Goal: Information Seeking & Learning: Learn about a topic

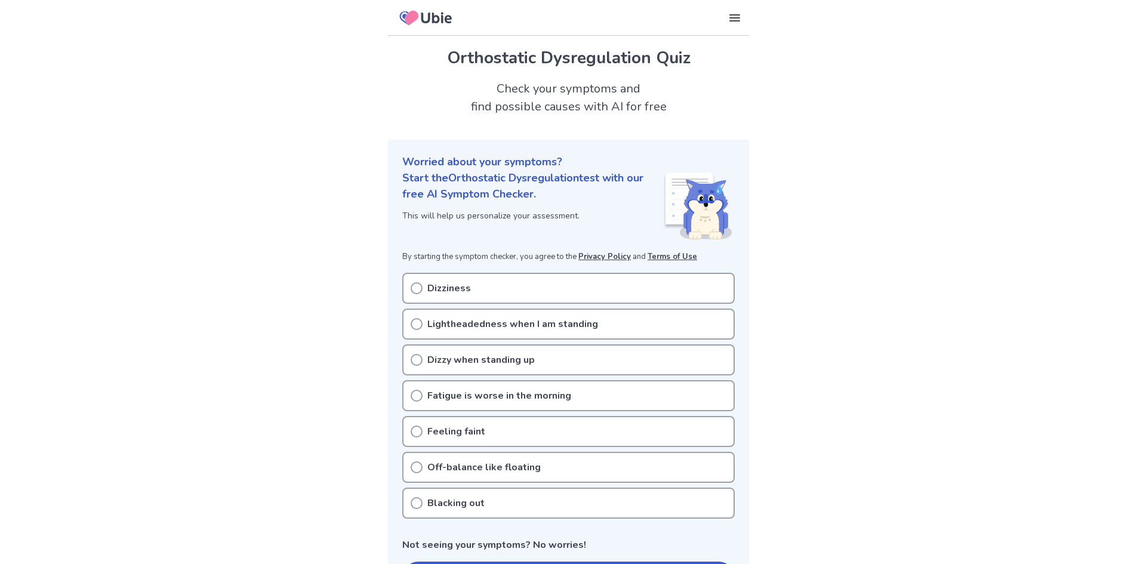
click at [413, 288] on icon at bounding box center [417, 288] width 12 height 12
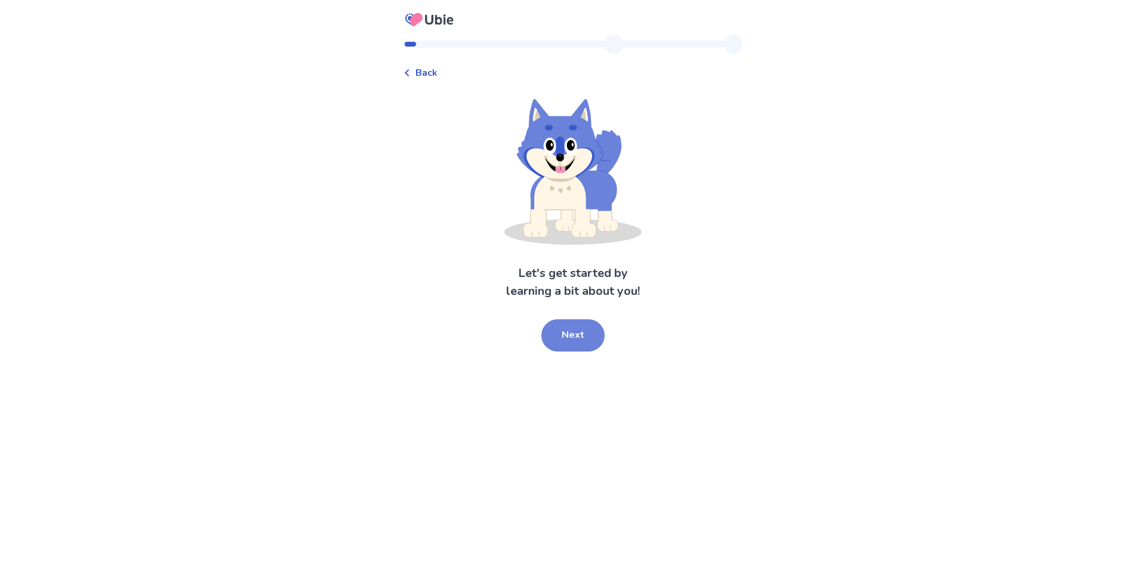
click at [564, 333] on button "Next" at bounding box center [573, 335] width 63 height 32
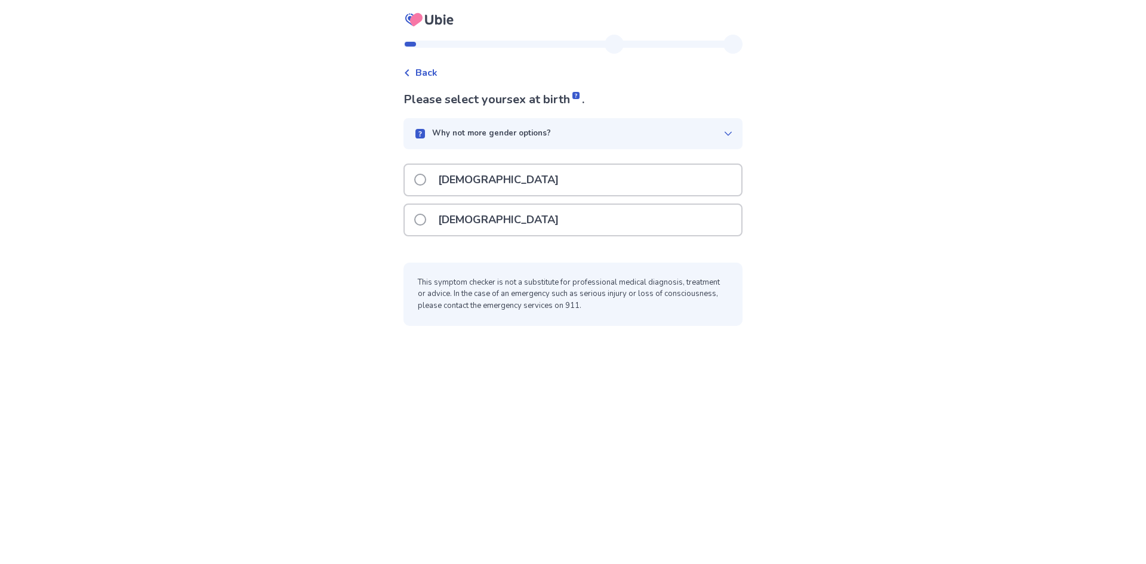
click at [426, 222] on span at bounding box center [420, 220] width 12 height 12
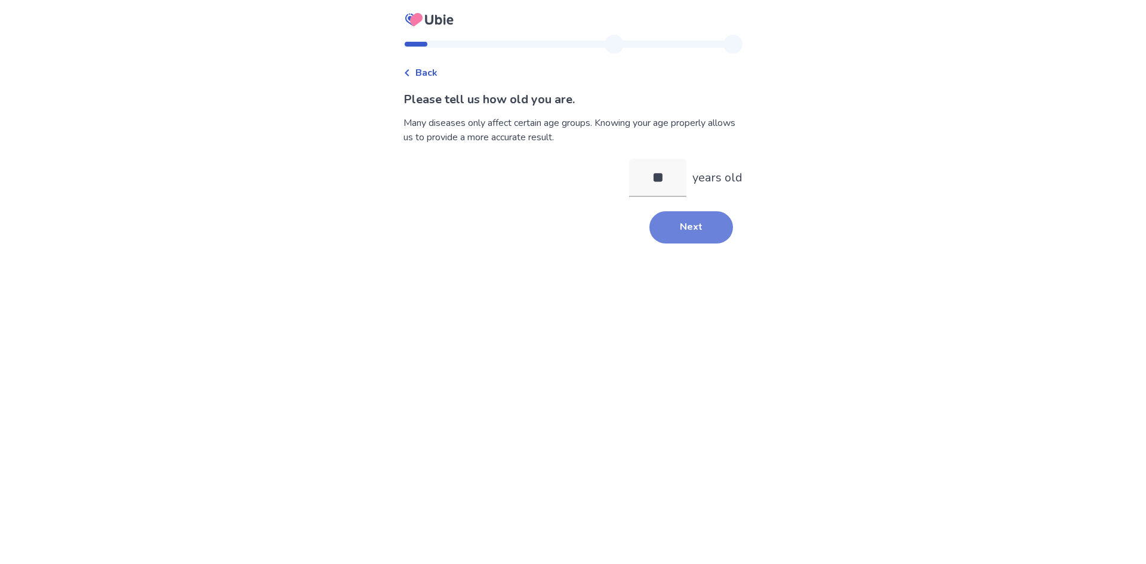
type input "**"
click at [708, 232] on button "Next" at bounding box center [692, 227] width 84 height 32
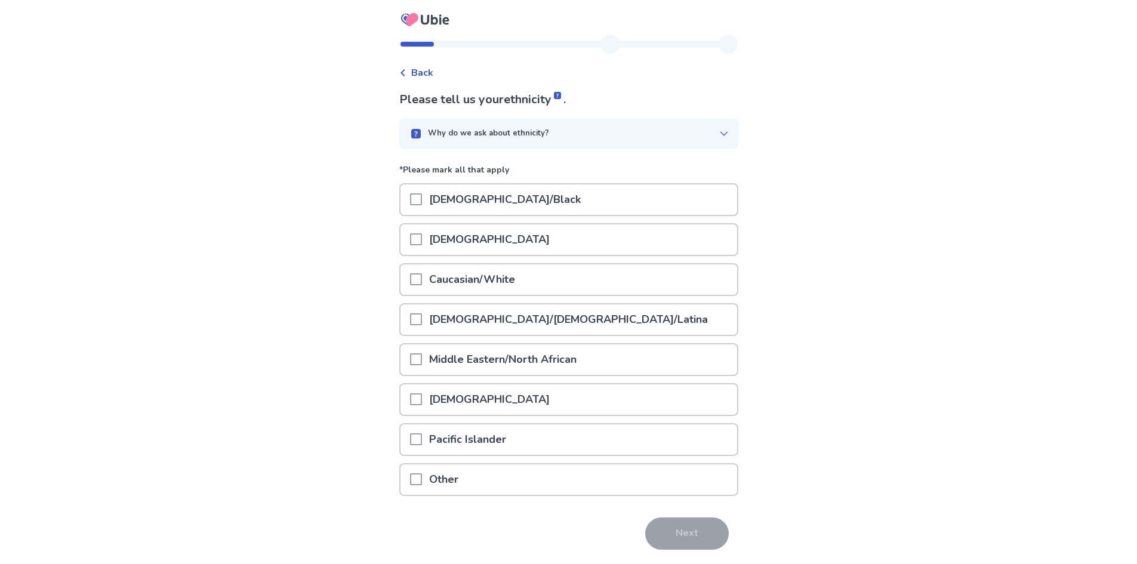
click at [420, 281] on span at bounding box center [416, 279] width 12 height 12
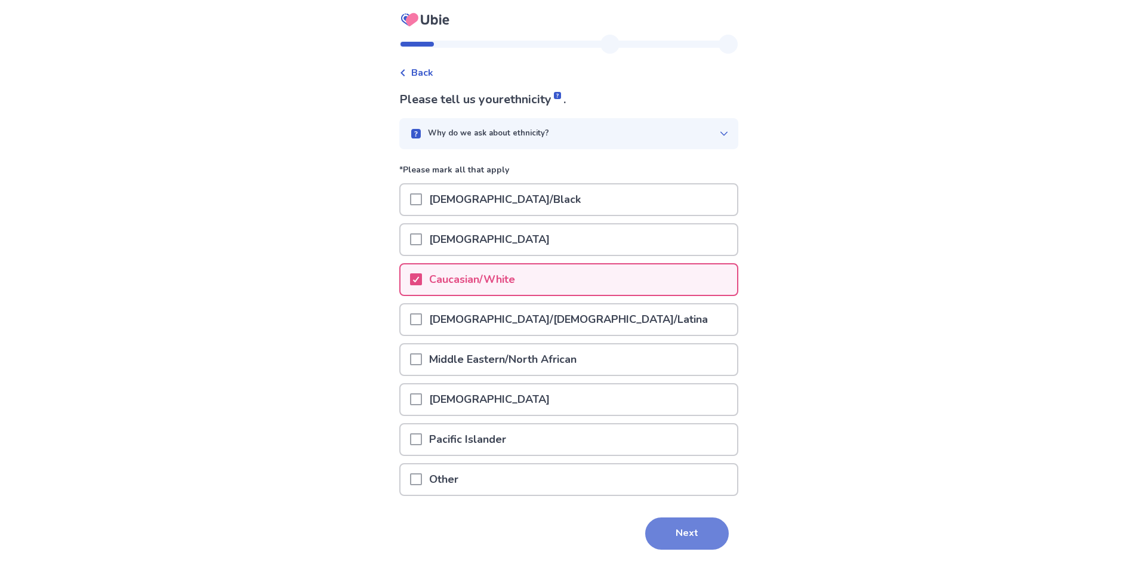
click at [665, 532] on button "Next" at bounding box center [687, 534] width 84 height 32
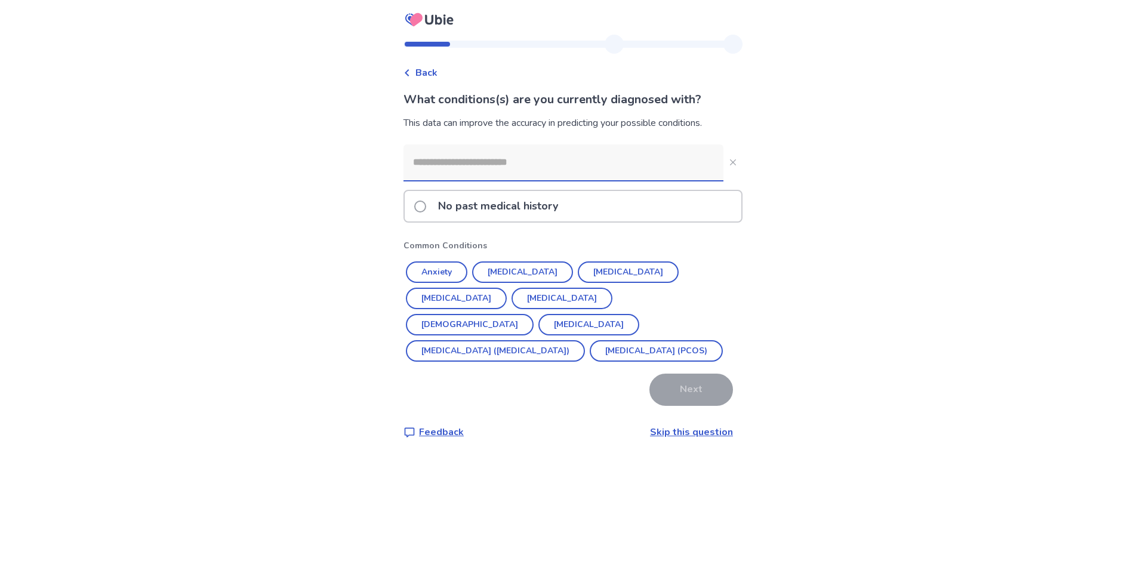
click at [515, 162] on input at bounding box center [564, 162] width 320 height 36
click at [454, 272] on button "Anxiety" at bounding box center [436, 272] width 61 height 21
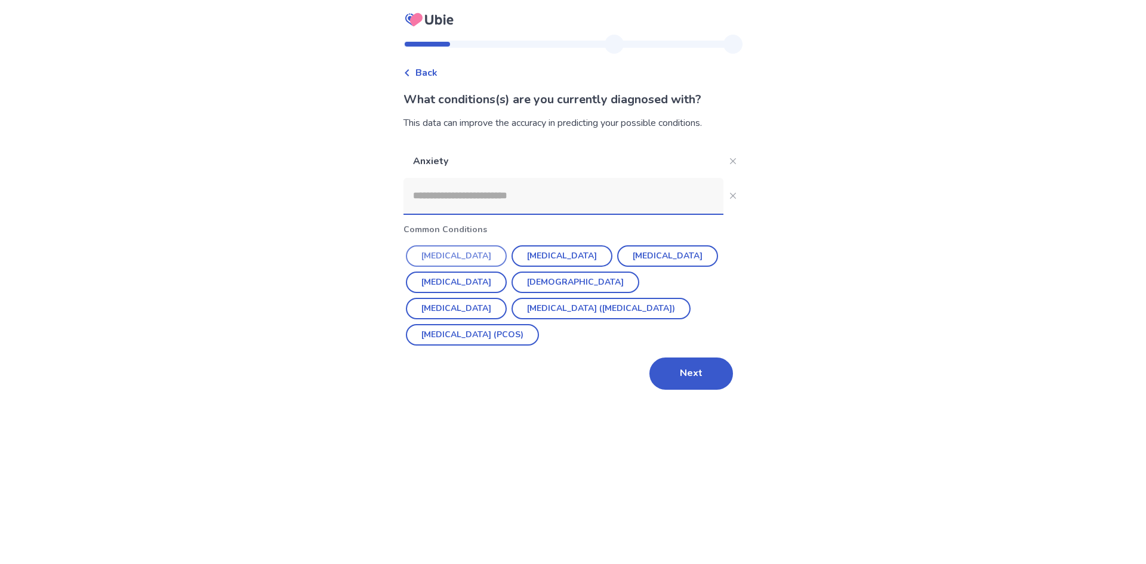
click at [479, 257] on button "[MEDICAL_DATA]" at bounding box center [456, 255] width 101 height 21
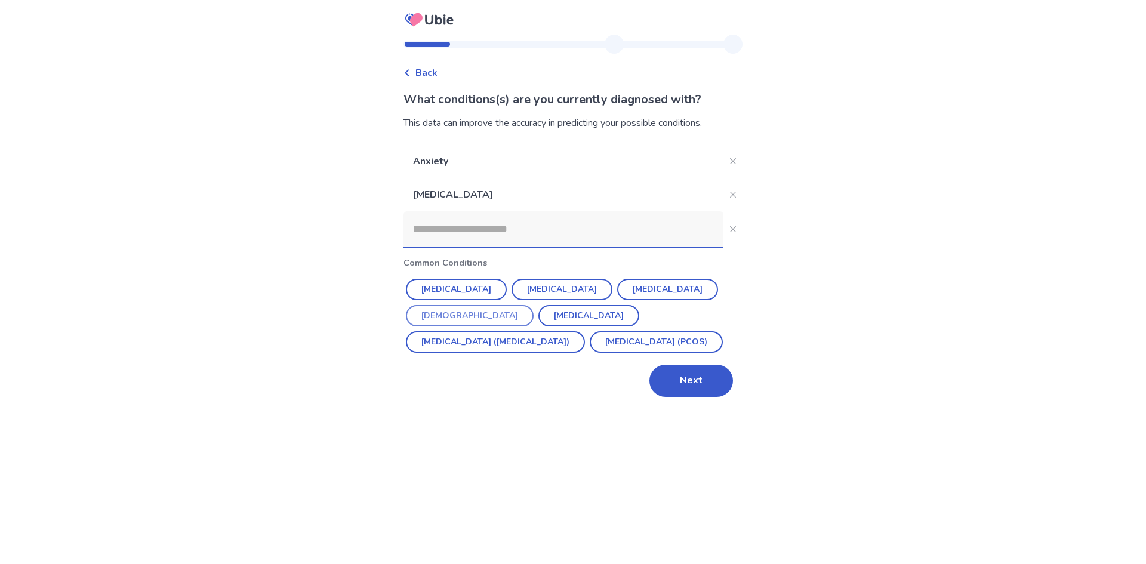
click at [534, 305] on button "[DEMOGRAPHIC_DATA]" at bounding box center [470, 315] width 128 height 21
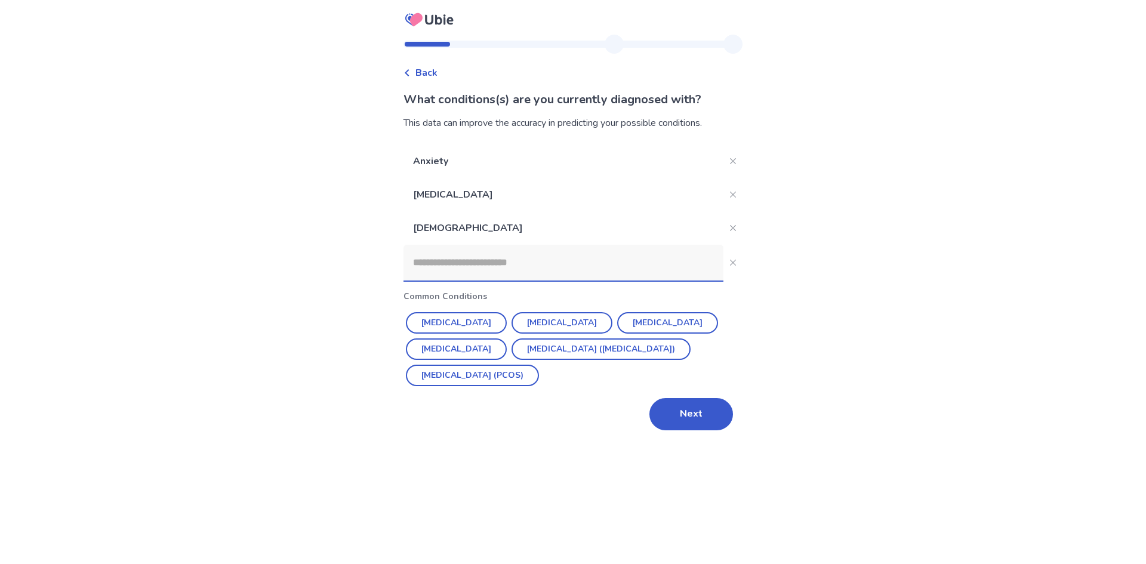
click at [676, 421] on button "Next" at bounding box center [692, 414] width 84 height 32
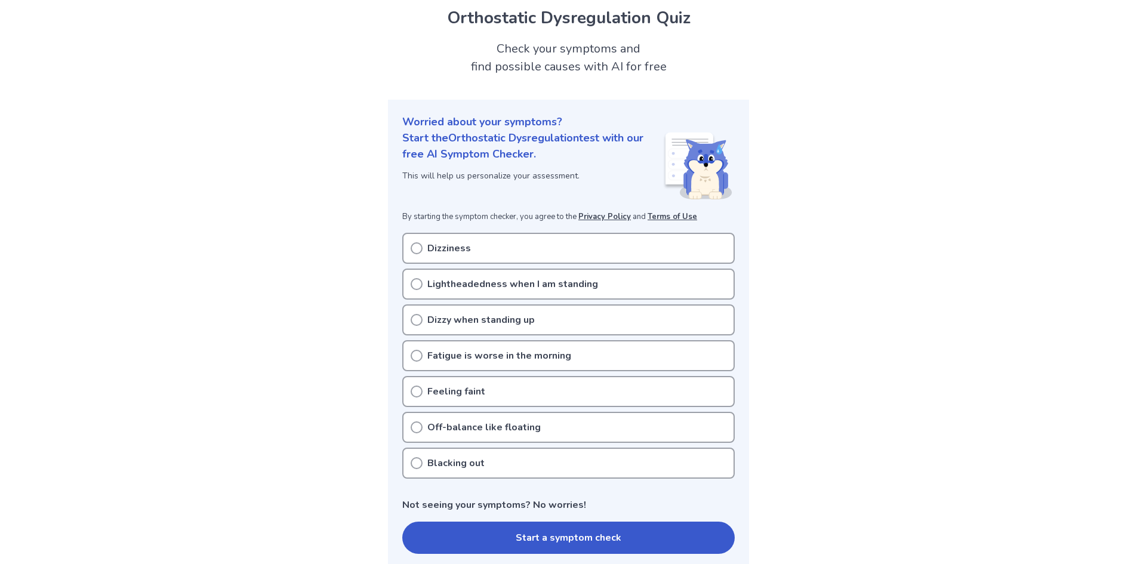
scroll to position [60, 0]
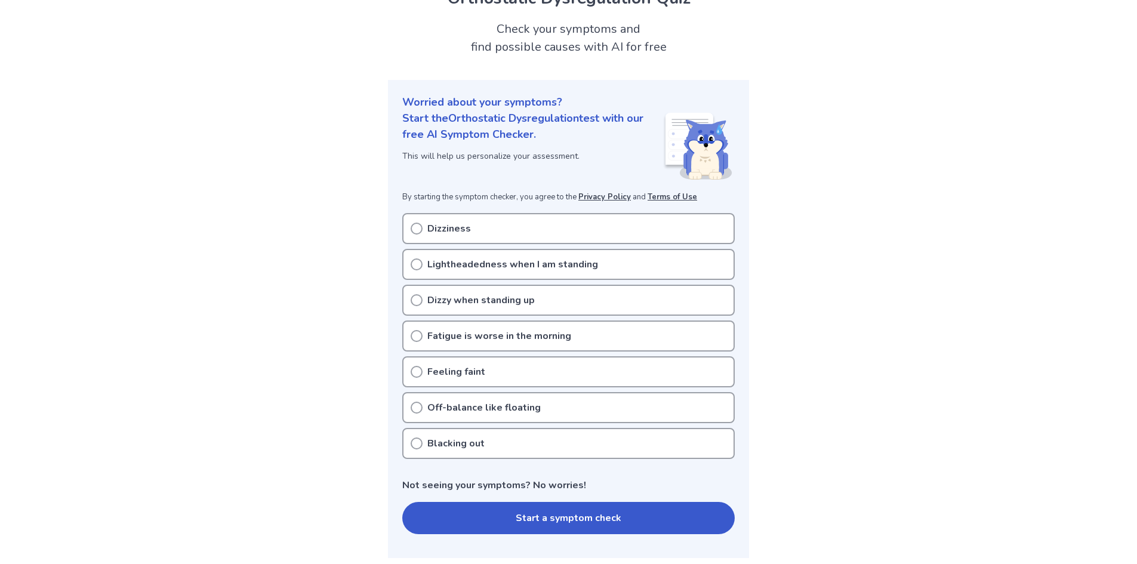
click at [417, 333] on icon at bounding box center [417, 336] width 12 height 12
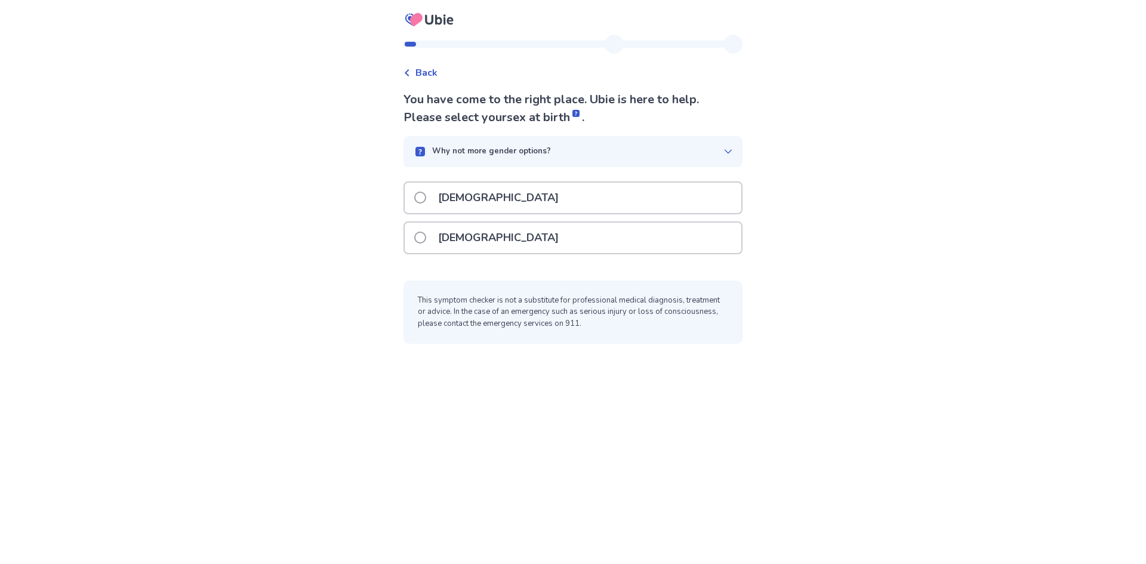
click at [426, 233] on span at bounding box center [420, 238] width 12 height 12
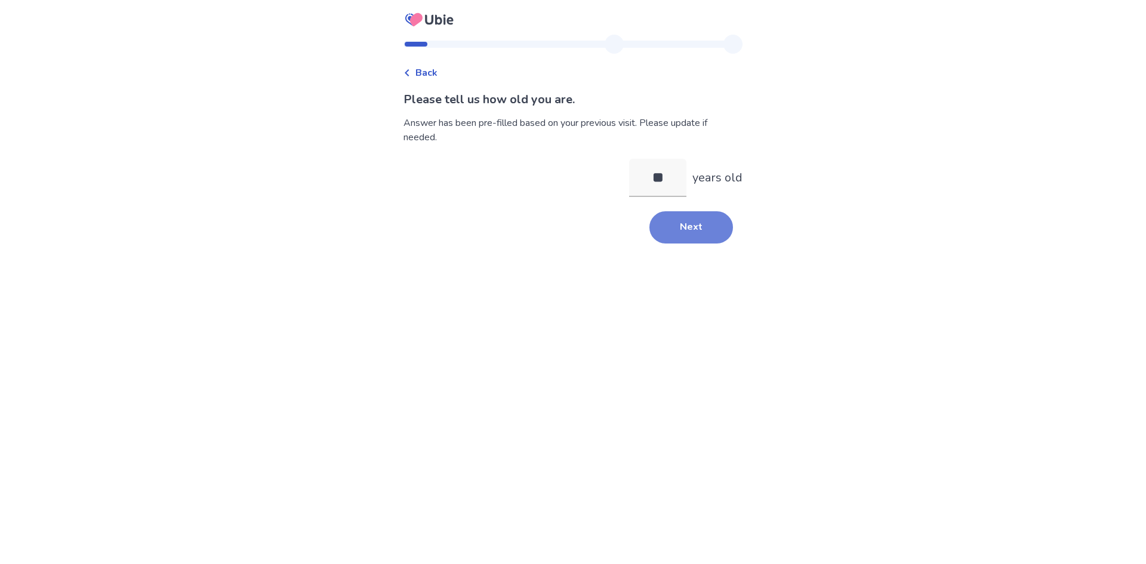
click at [691, 229] on button "Next" at bounding box center [692, 227] width 84 height 32
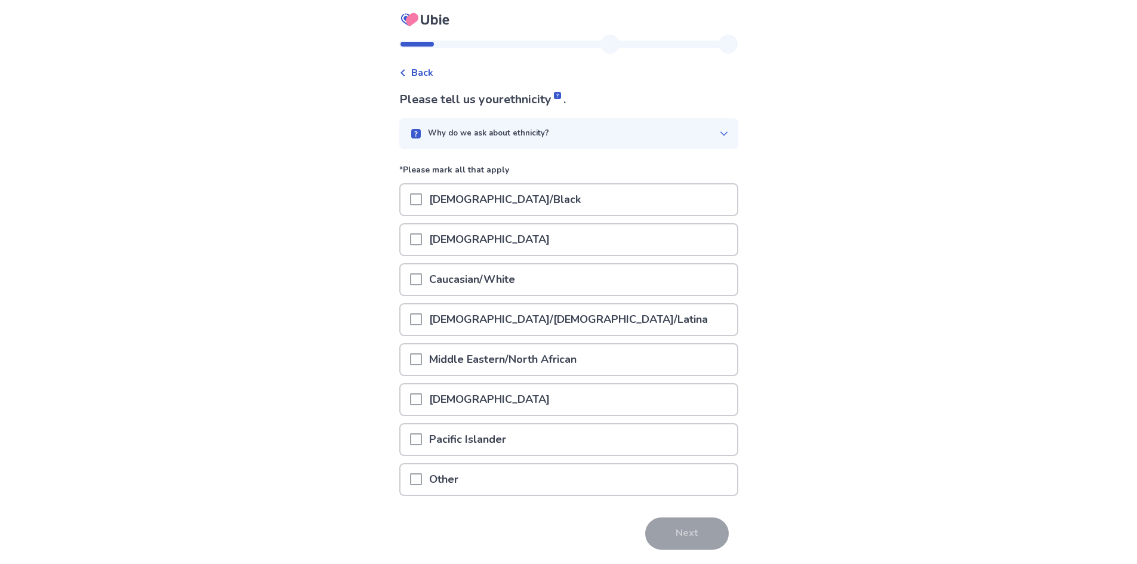
click at [417, 278] on span at bounding box center [416, 279] width 12 height 12
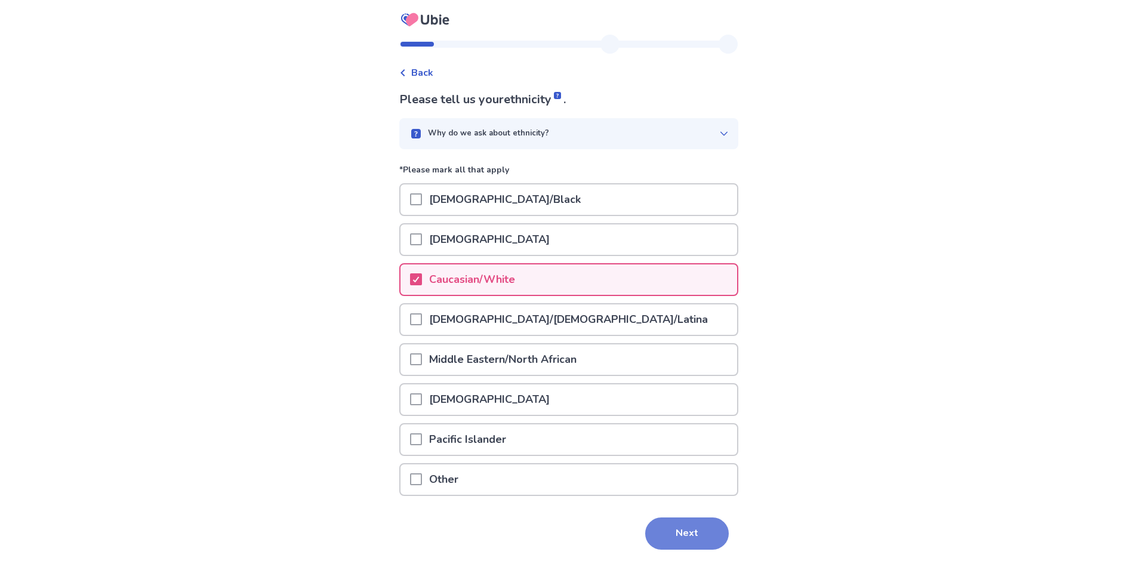
click at [684, 532] on button "Next" at bounding box center [687, 534] width 84 height 32
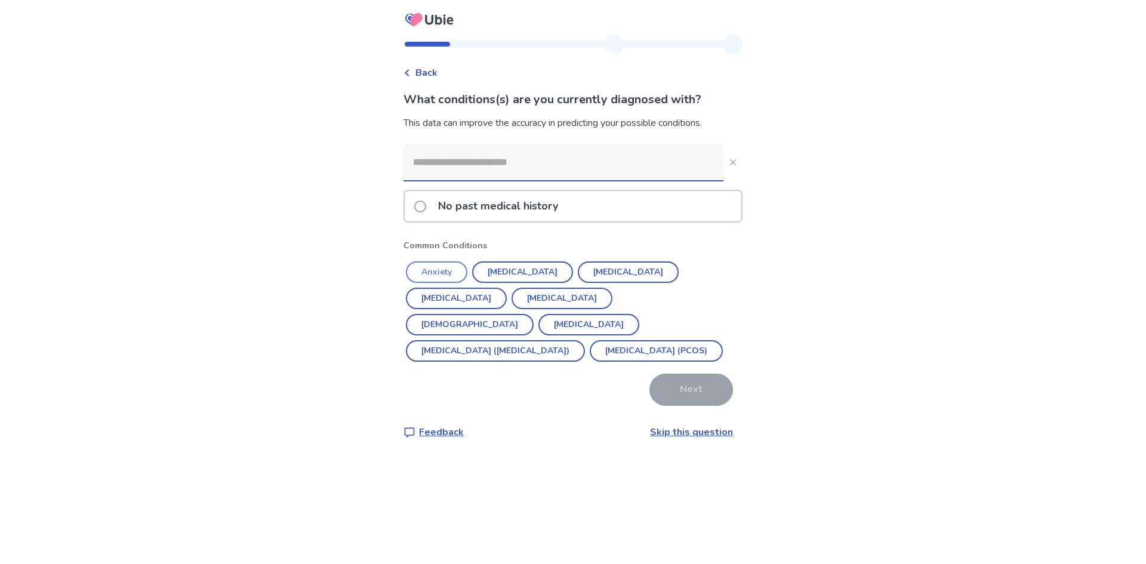
click at [450, 269] on button "Anxiety" at bounding box center [436, 272] width 61 height 21
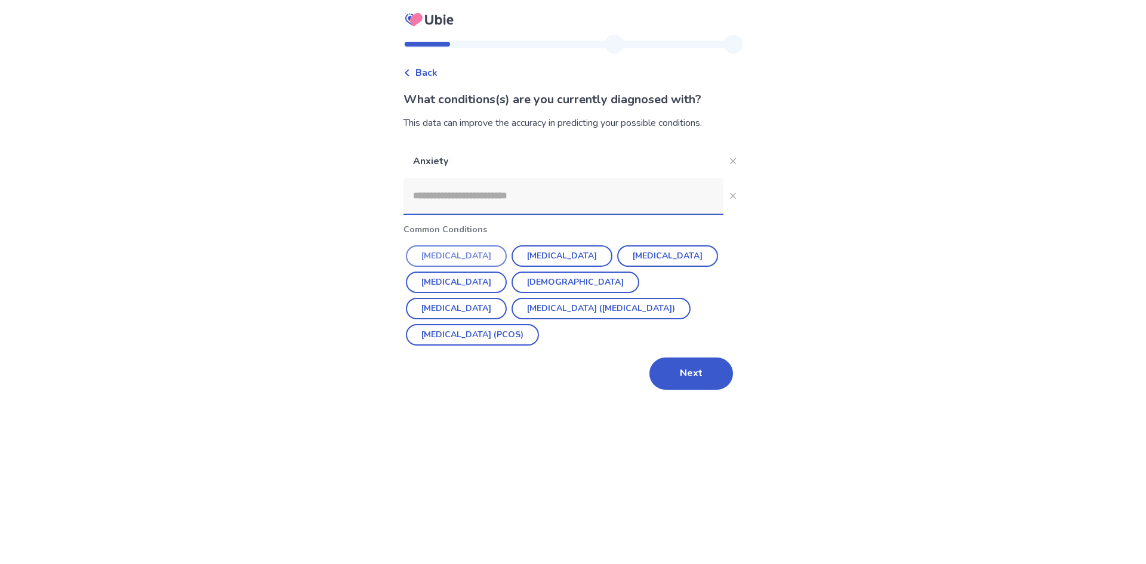
click at [472, 257] on button "Hypertension" at bounding box center [456, 255] width 101 height 21
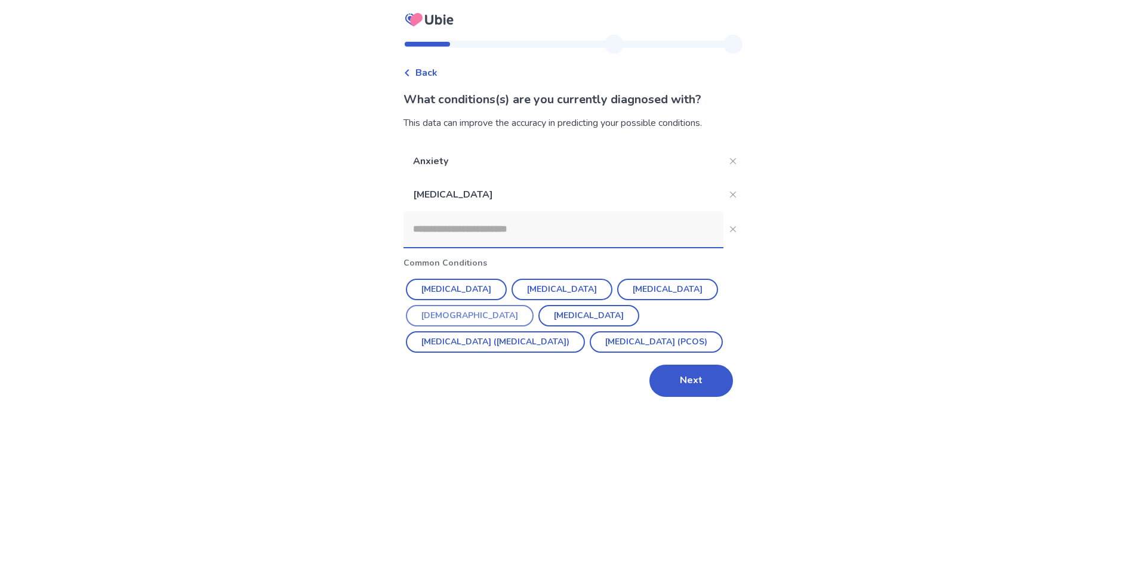
click at [534, 305] on button "Asthma" at bounding box center [470, 315] width 128 height 21
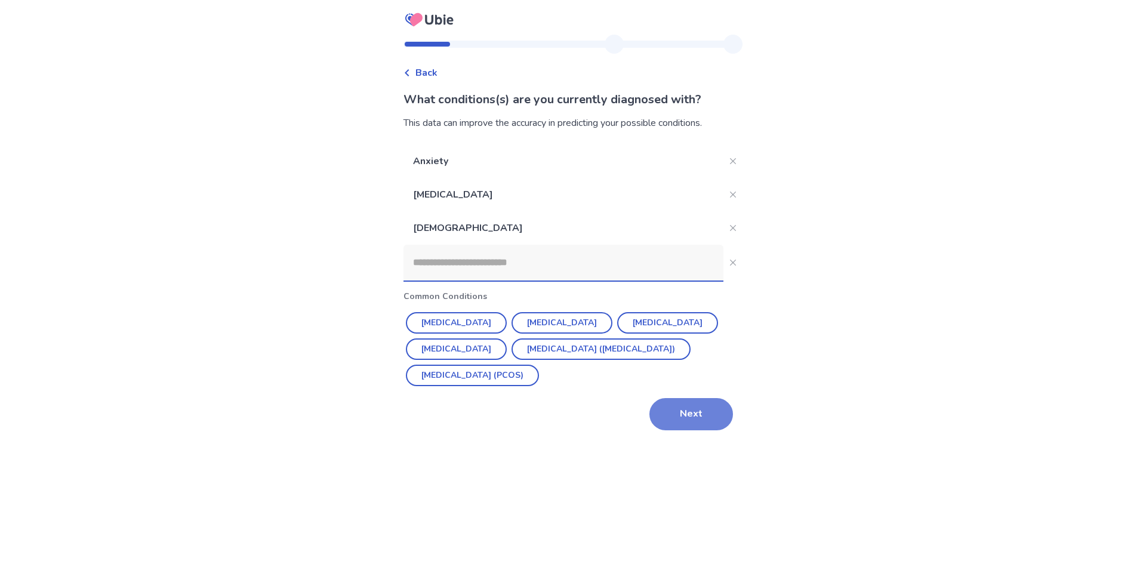
click at [687, 414] on button "Next" at bounding box center [692, 414] width 84 height 32
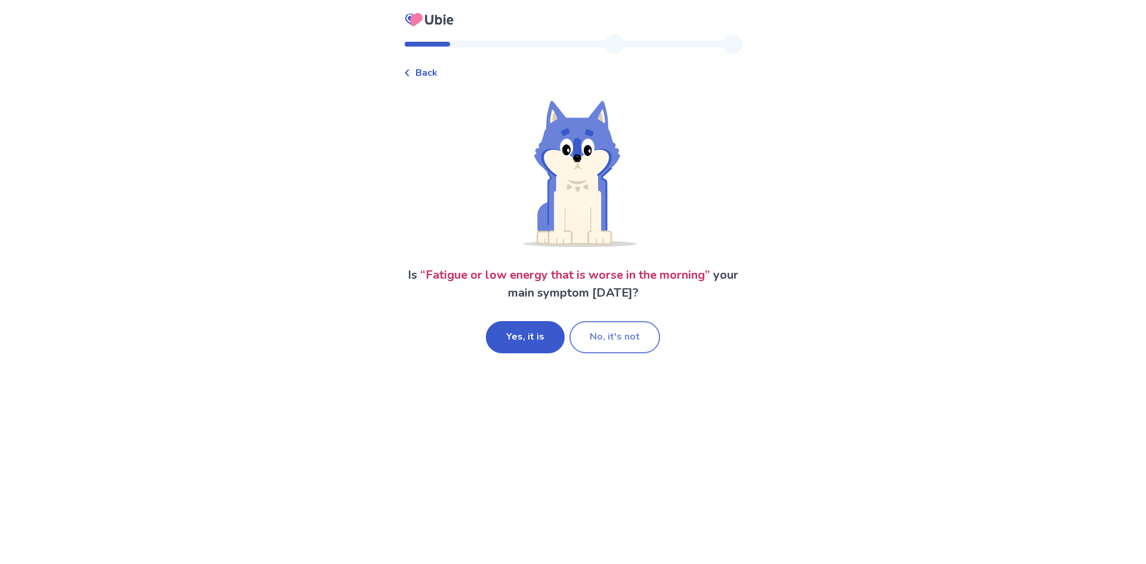
click at [589, 340] on button "No, it's not" at bounding box center [615, 337] width 91 height 32
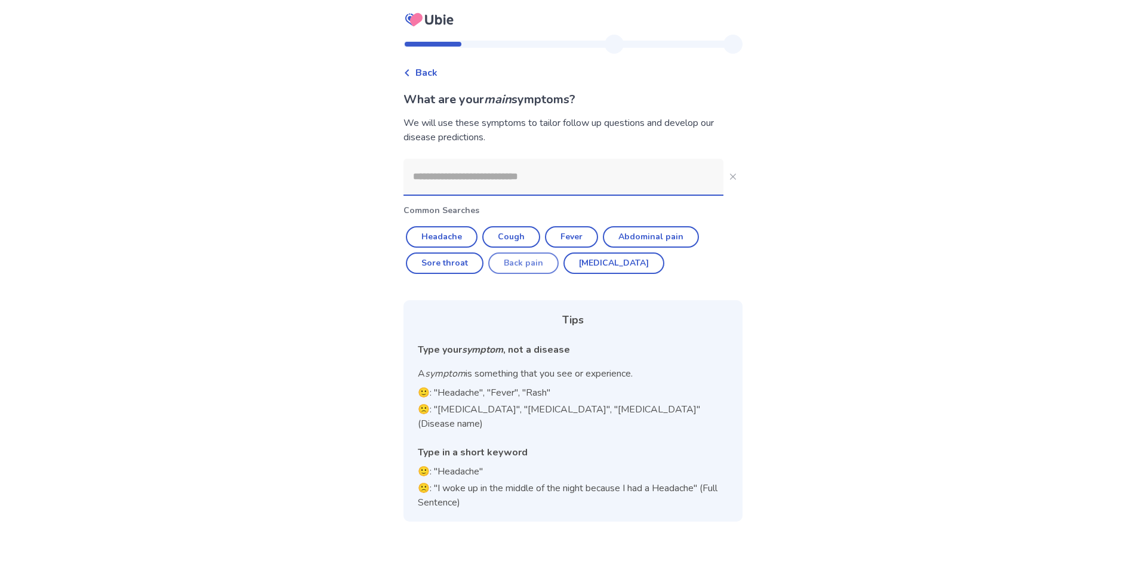
click at [531, 258] on button "Back pain" at bounding box center [523, 263] width 70 height 21
type input "*********"
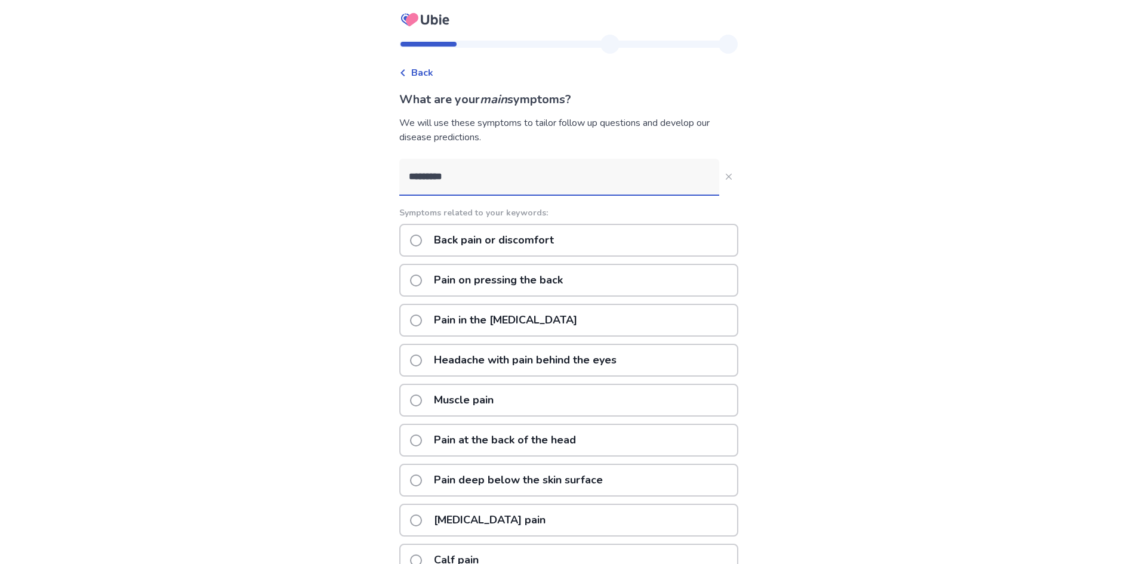
click at [429, 396] on label "Muscle pain" at bounding box center [455, 400] width 91 height 30
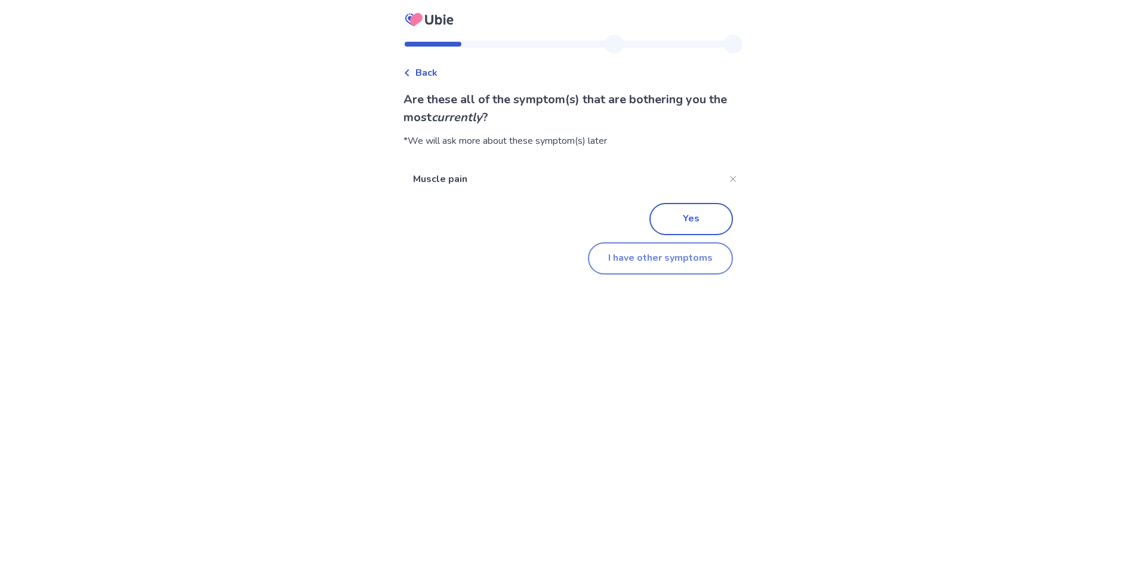
click at [602, 257] on button "I have other symptoms" at bounding box center [660, 258] width 145 height 32
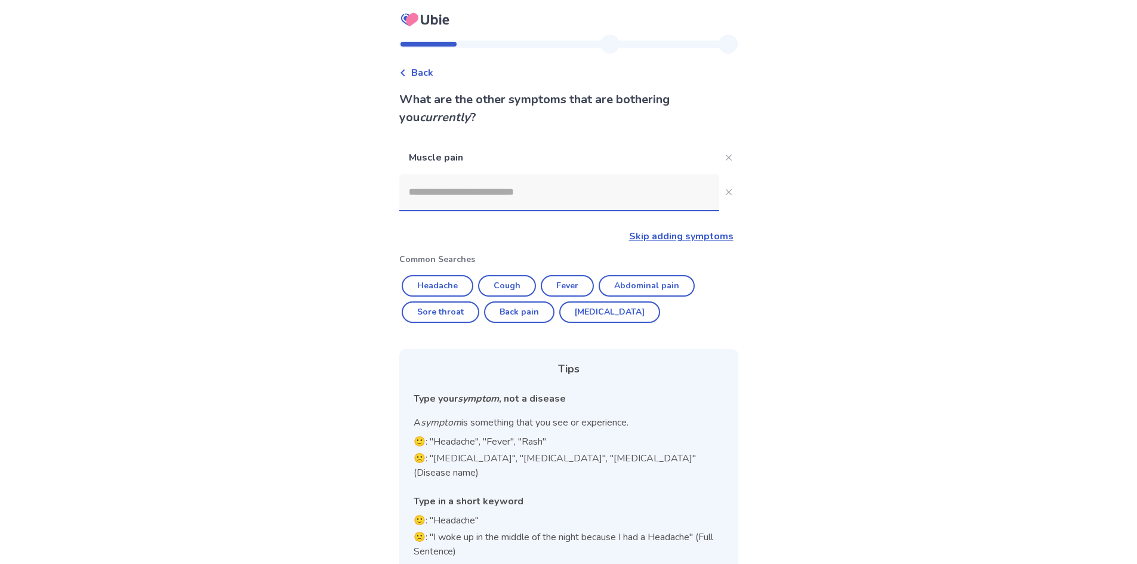
scroll to position [7, 0]
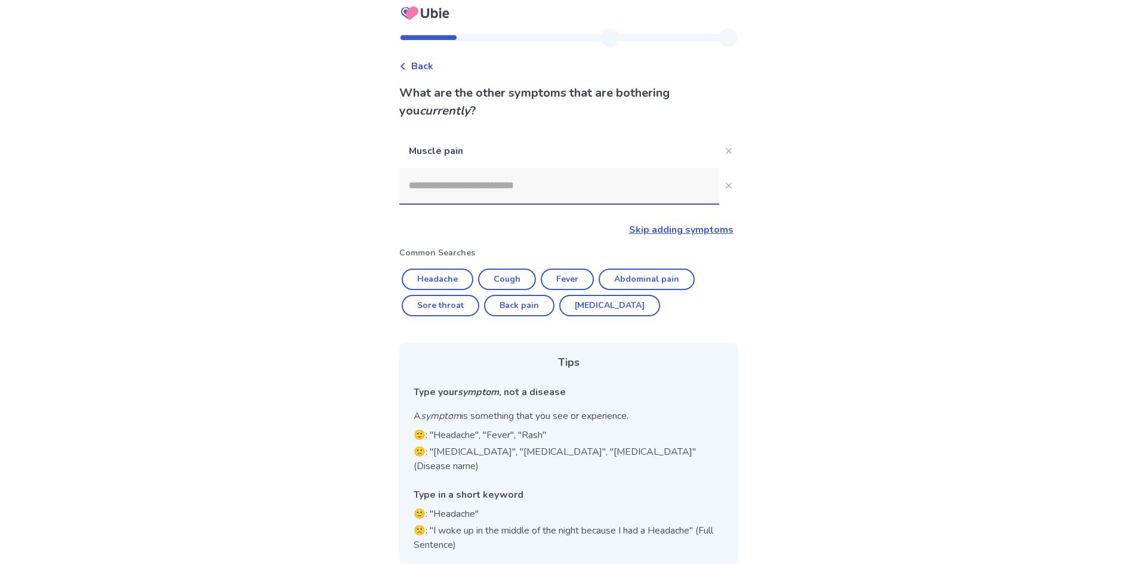
click at [536, 188] on input at bounding box center [559, 186] width 320 height 36
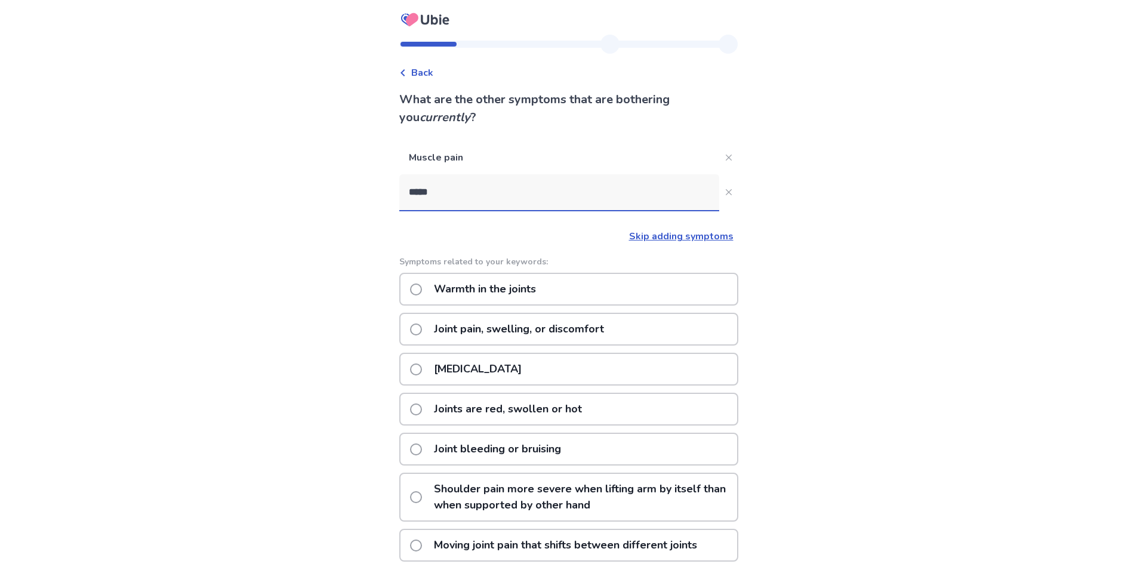
type input "*****"
click at [422, 368] on span at bounding box center [416, 370] width 12 height 12
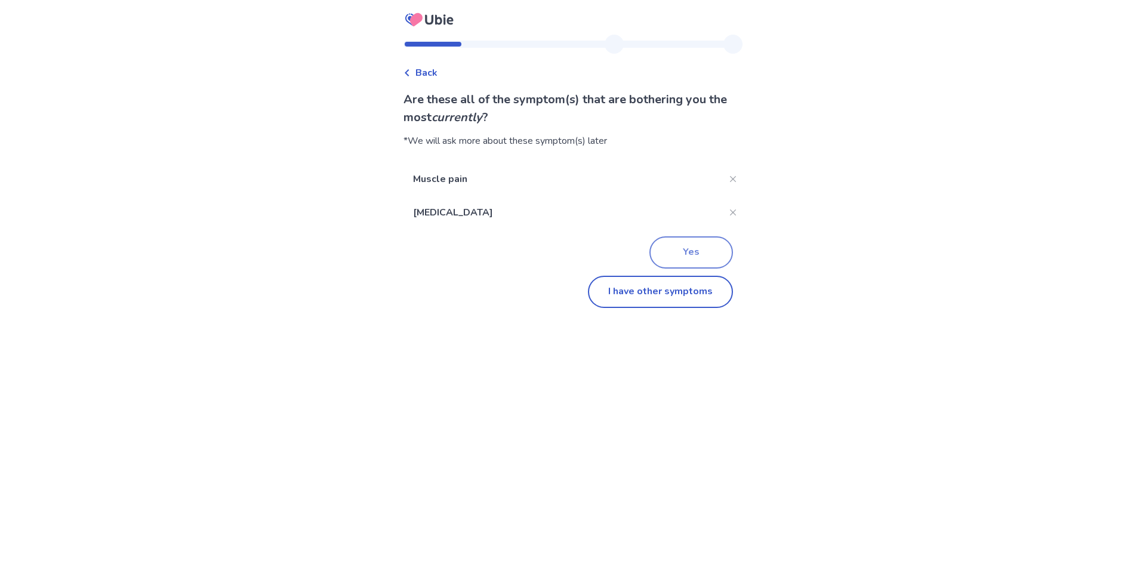
click at [682, 254] on button "Yes" at bounding box center [692, 252] width 84 height 32
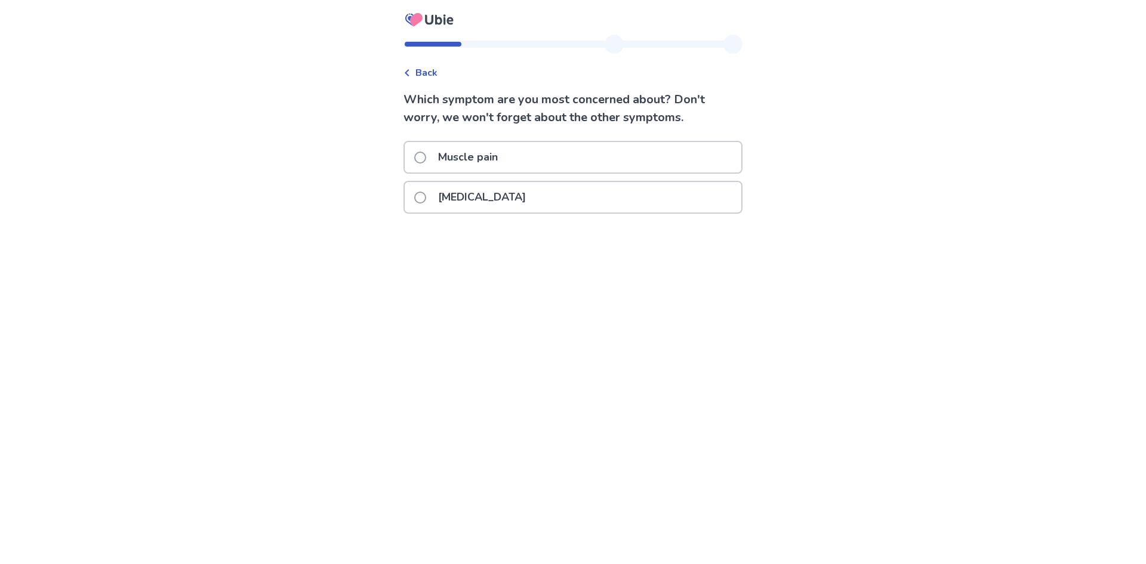
click at [422, 196] on span at bounding box center [420, 198] width 12 height 12
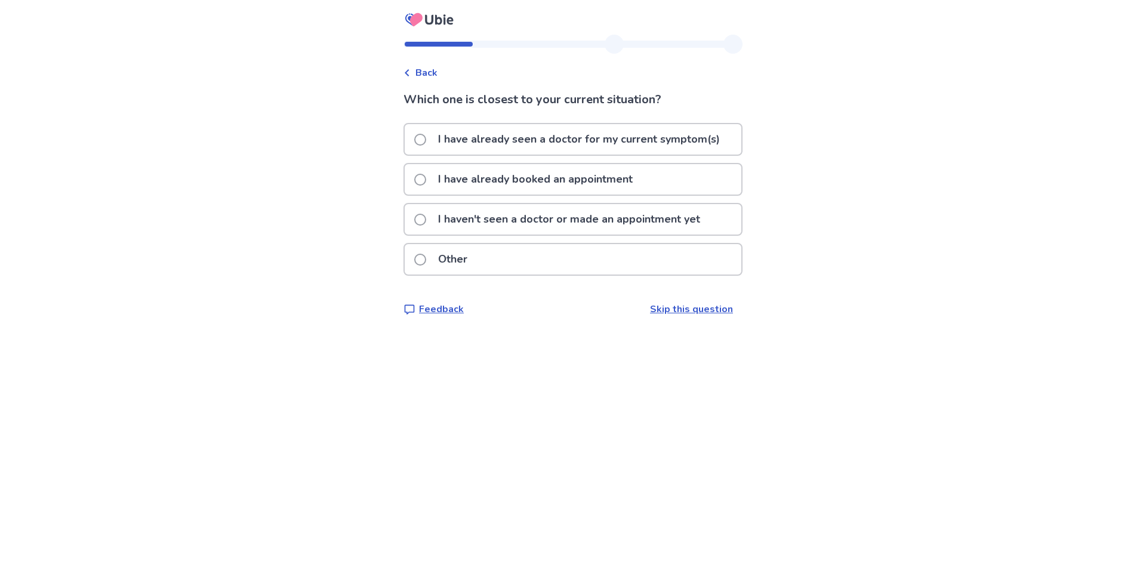
click at [426, 216] on span at bounding box center [420, 220] width 12 height 12
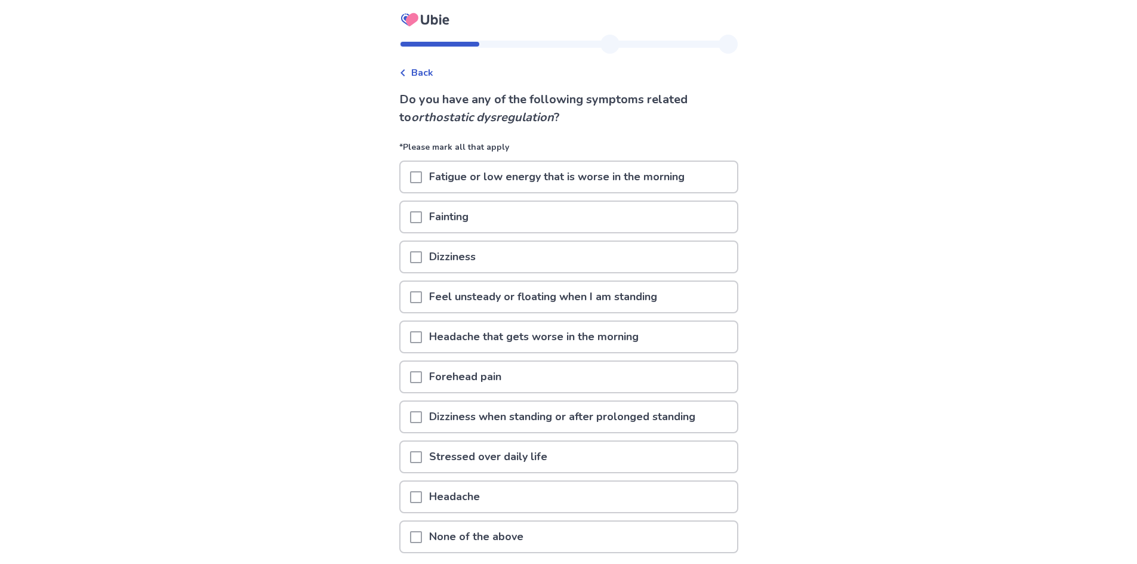
scroll to position [60, 0]
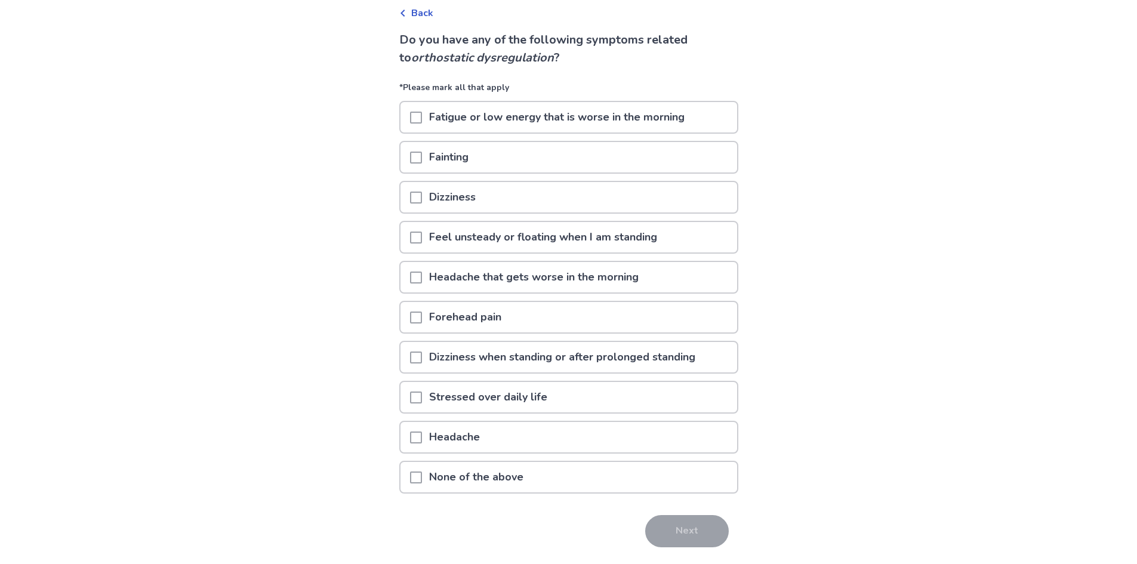
click at [418, 400] on span at bounding box center [416, 398] width 12 height 12
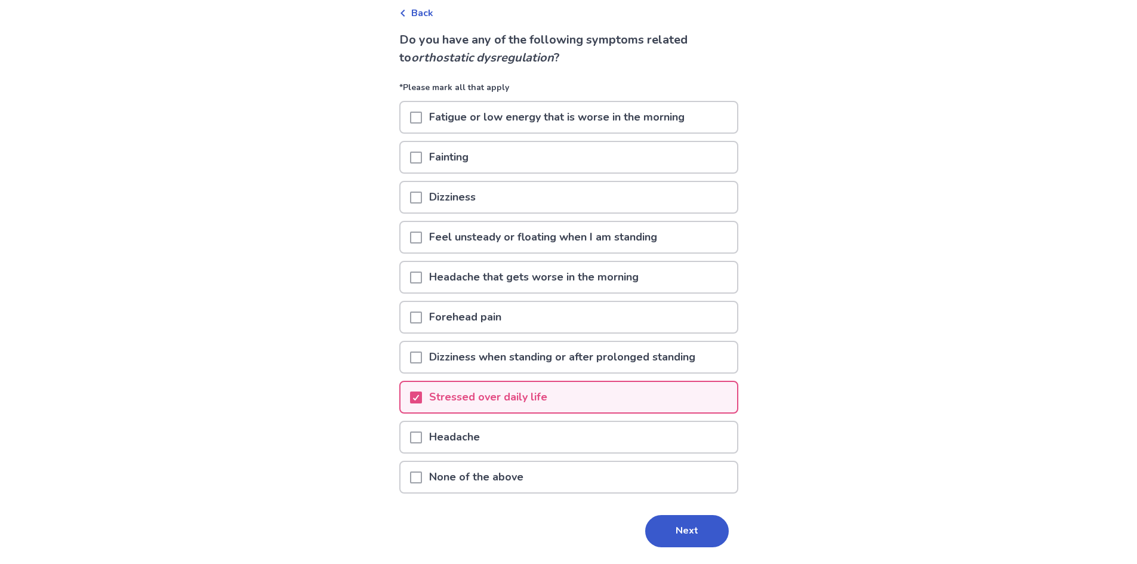
click at [422, 239] on span at bounding box center [416, 238] width 12 height 12
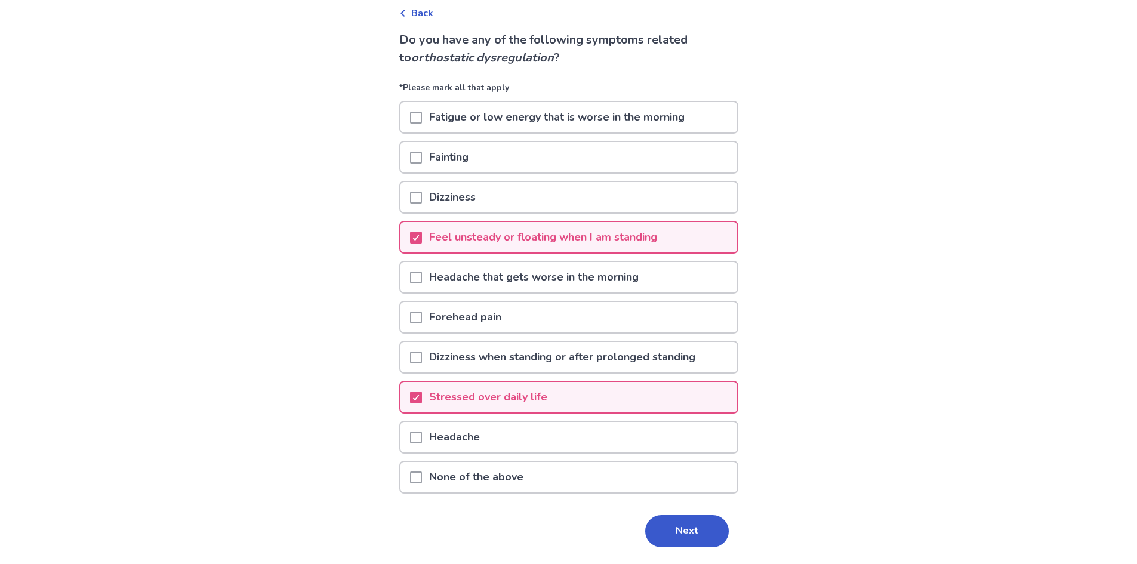
click at [420, 198] on span at bounding box center [416, 198] width 12 height 12
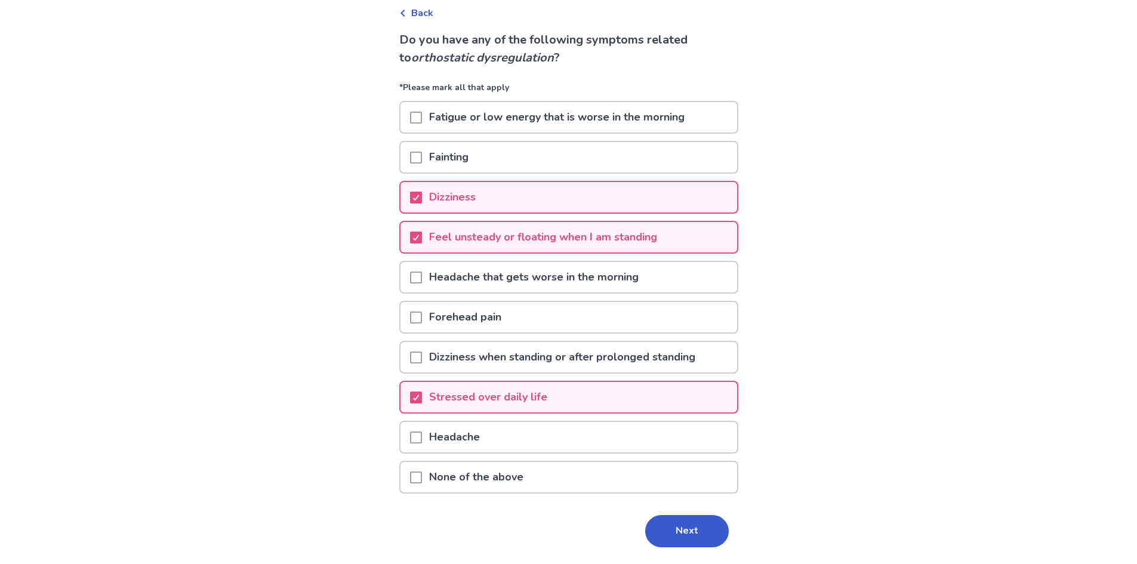
click at [422, 116] on span at bounding box center [416, 118] width 12 height 12
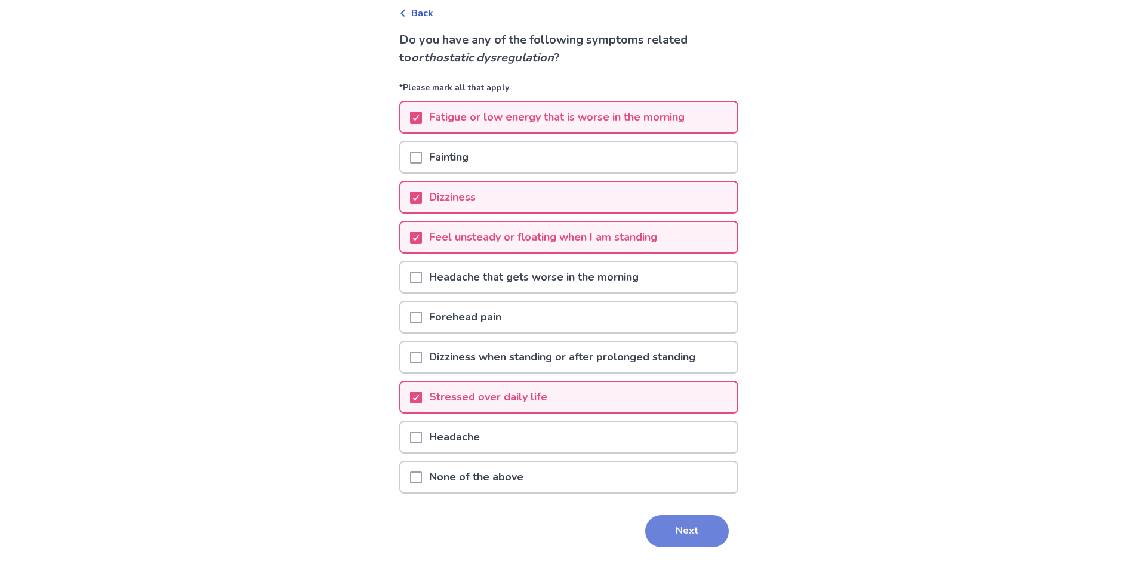
click at [661, 531] on button "Next" at bounding box center [687, 531] width 84 height 32
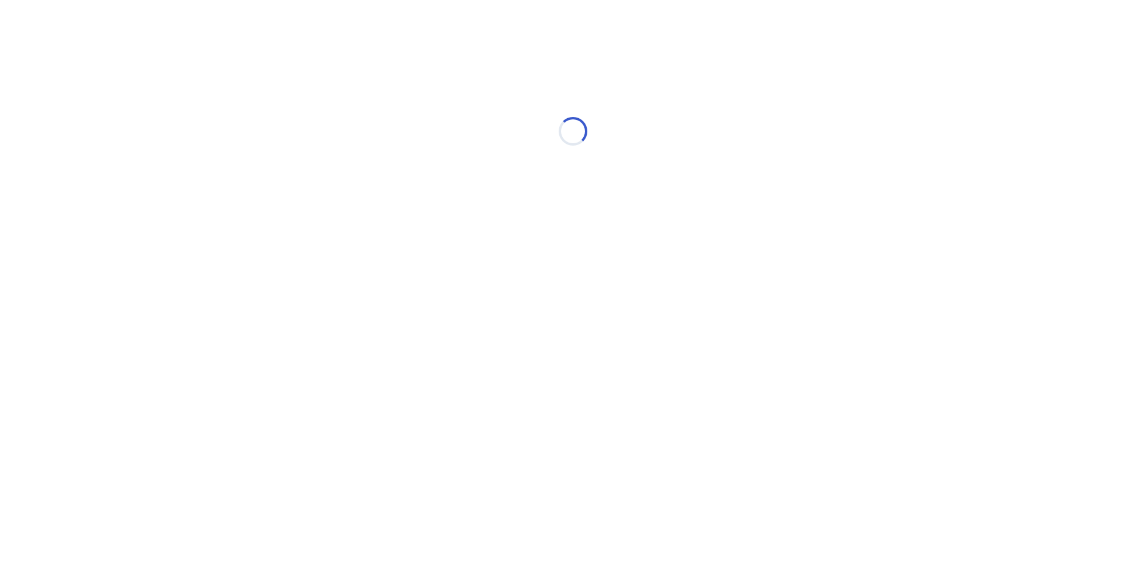
select select "*"
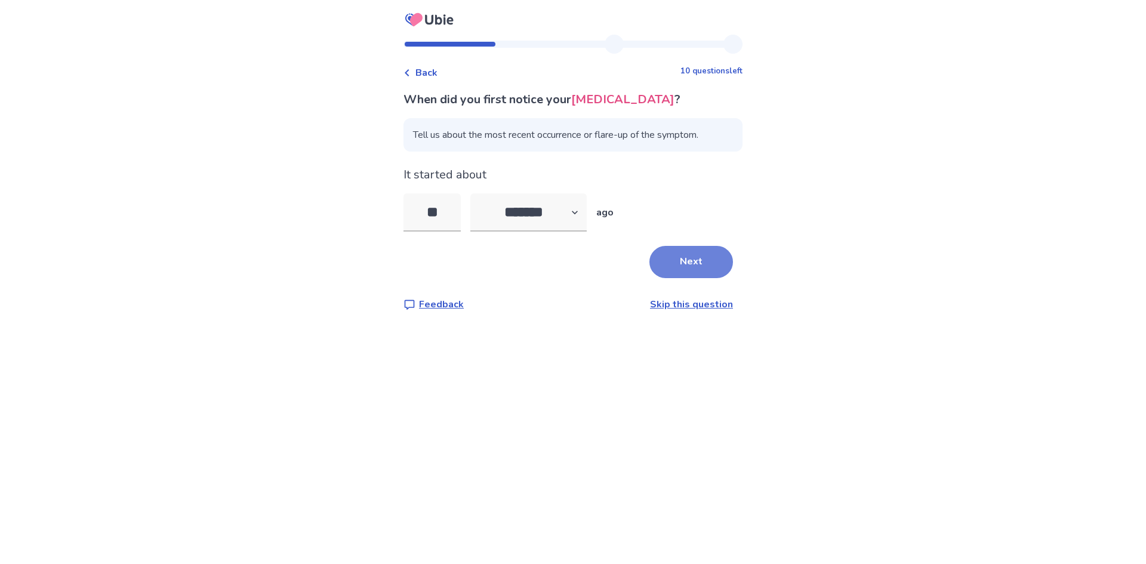
type input "**"
click at [680, 267] on button "Next" at bounding box center [692, 262] width 84 height 32
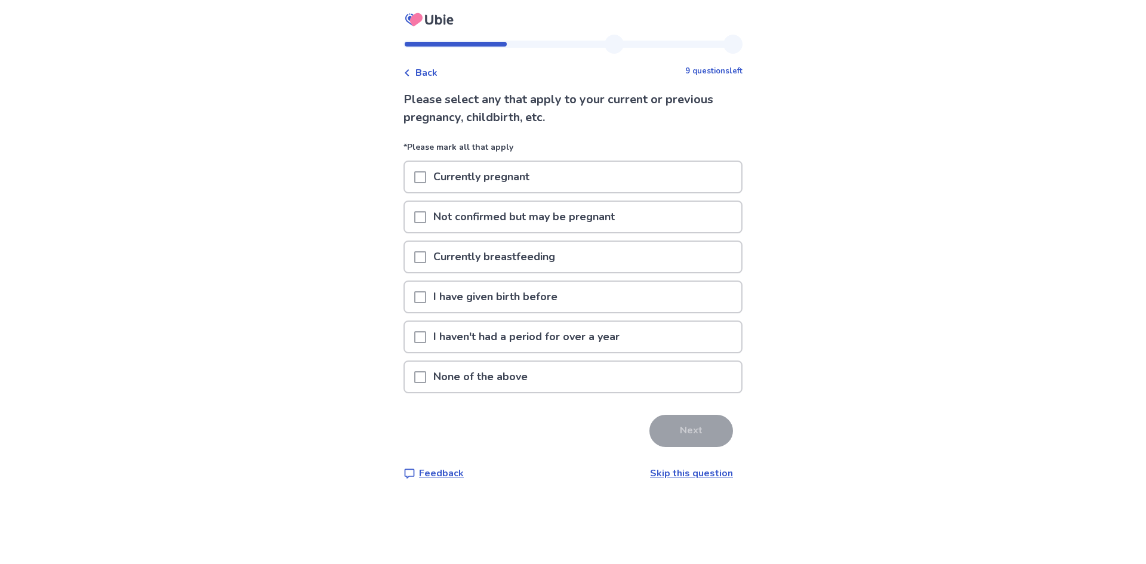
click at [426, 336] on span at bounding box center [420, 337] width 12 height 12
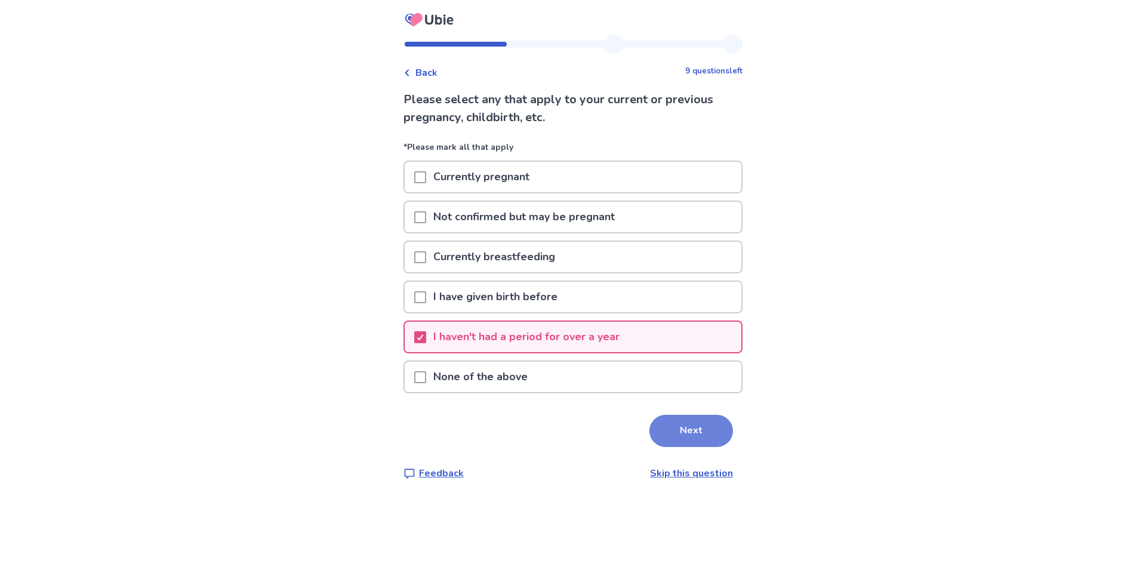
click at [675, 426] on button "Next" at bounding box center [692, 431] width 84 height 32
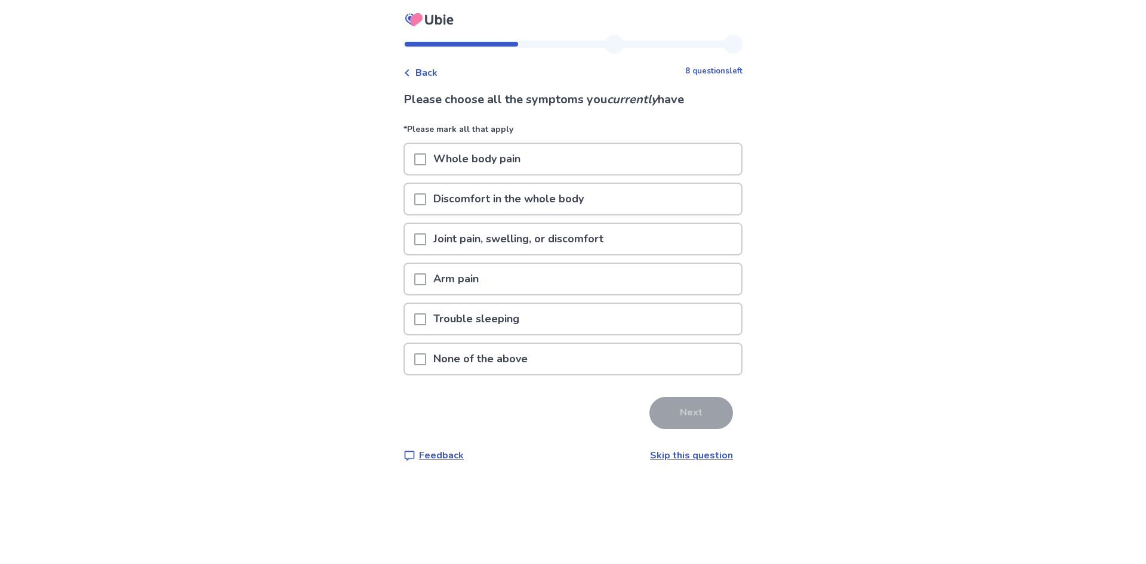
click at [426, 155] on span at bounding box center [420, 159] width 12 height 12
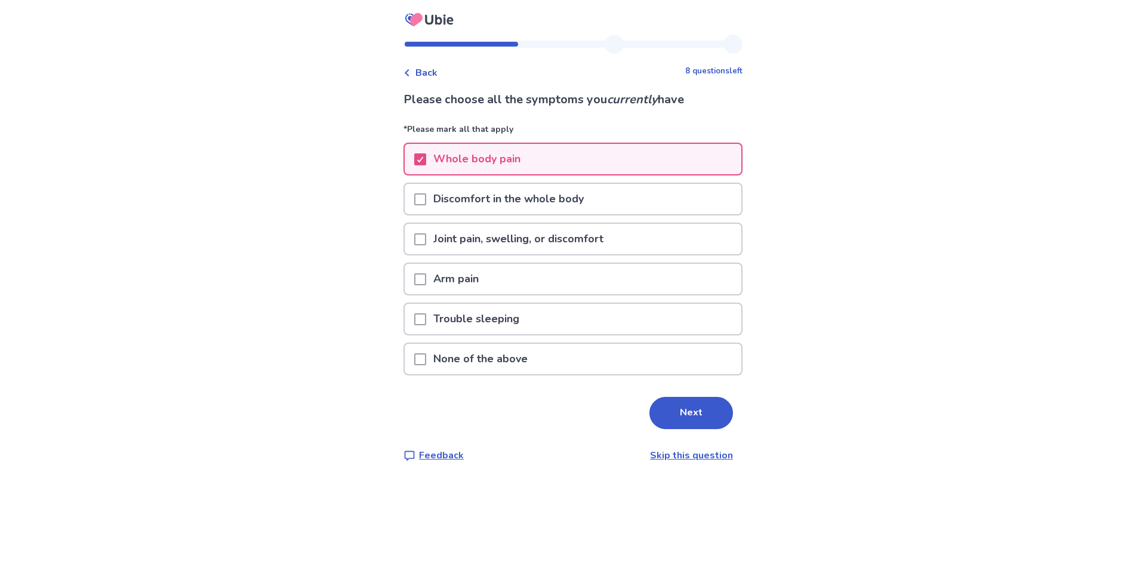
click at [426, 199] on span at bounding box center [420, 199] width 12 height 12
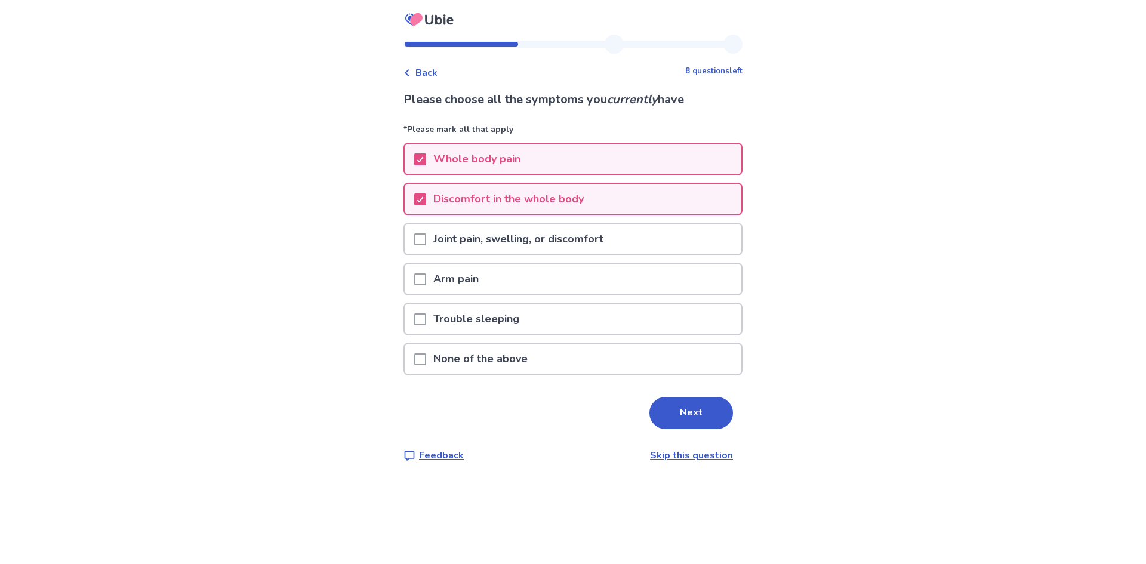
click at [426, 281] on span at bounding box center [420, 279] width 12 height 12
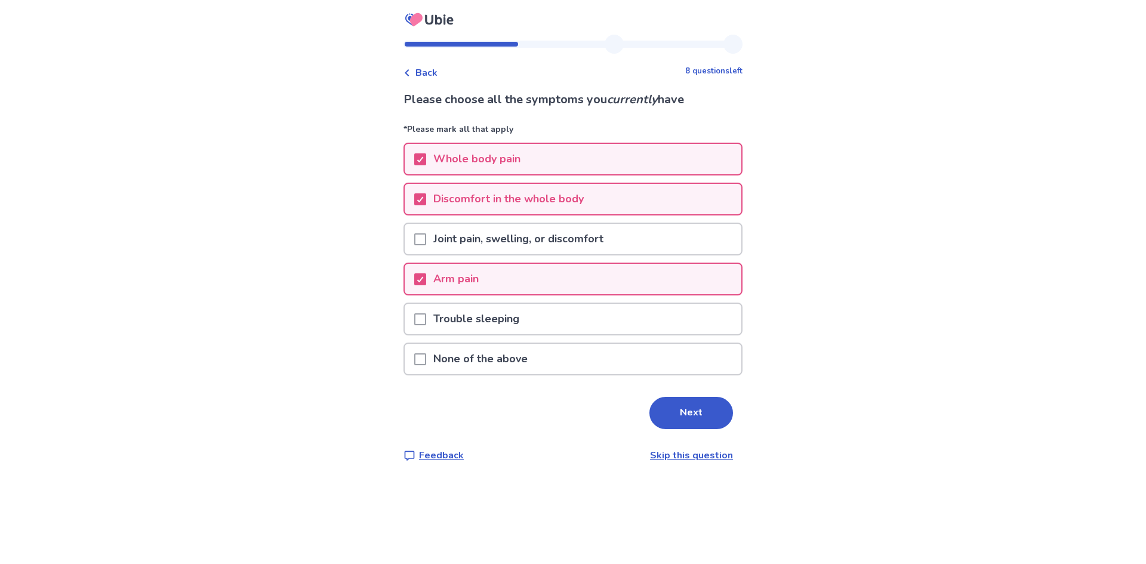
click at [426, 317] on span at bounding box center [420, 319] width 12 height 12
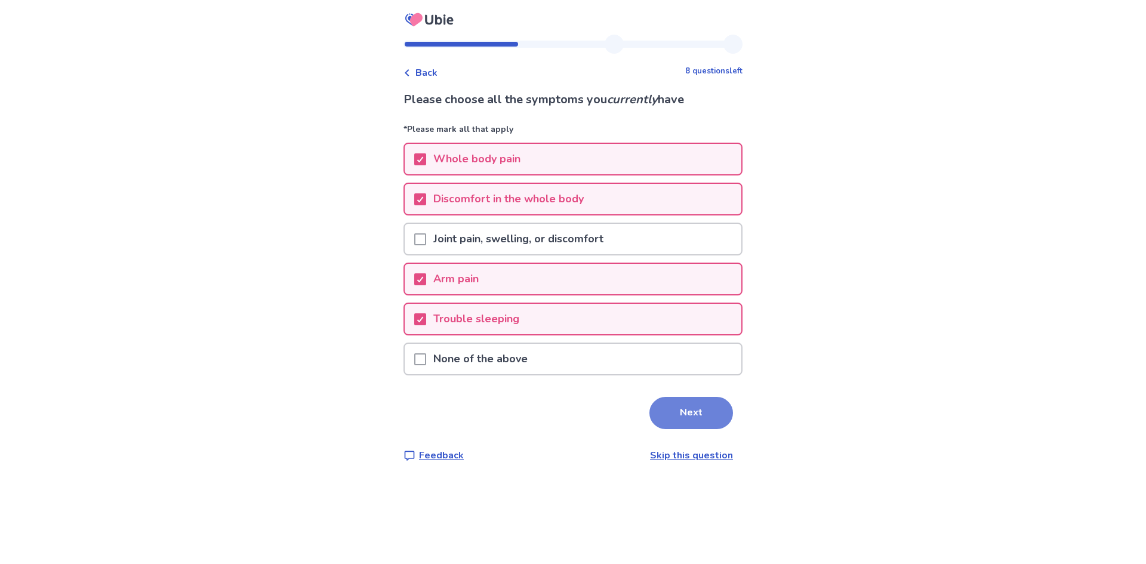
click at [665, 409] on button "Next" at bounding box center [692, 413] width 84 height 32
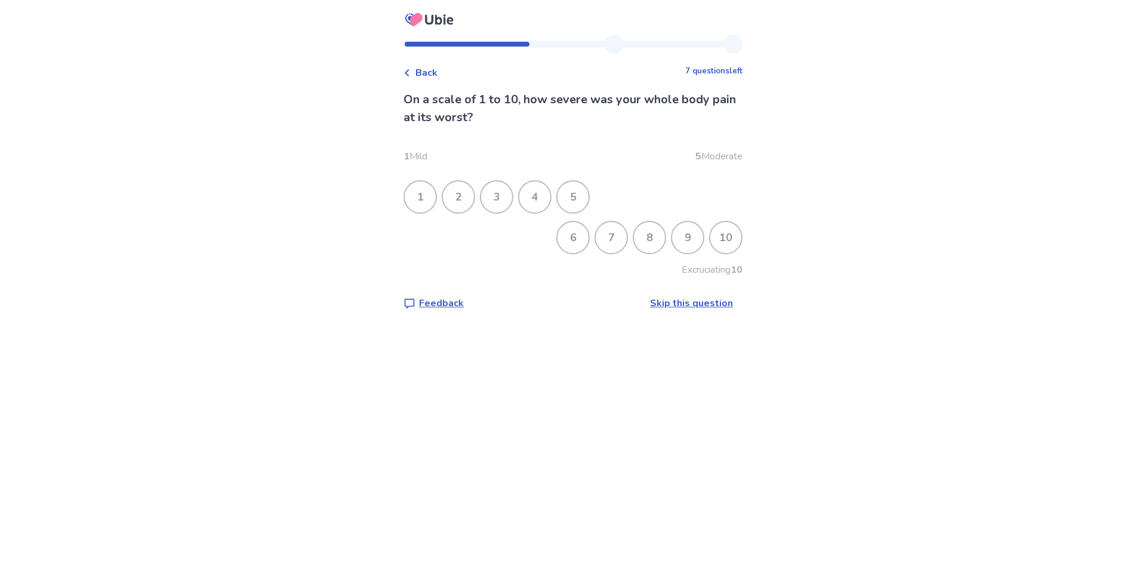
click at [634, 241] on div "8" at bounding box center [649, 237] width 31 height 31
click at [601, 238] on div "7" at bounding box center [611, 237] width 31 height 31
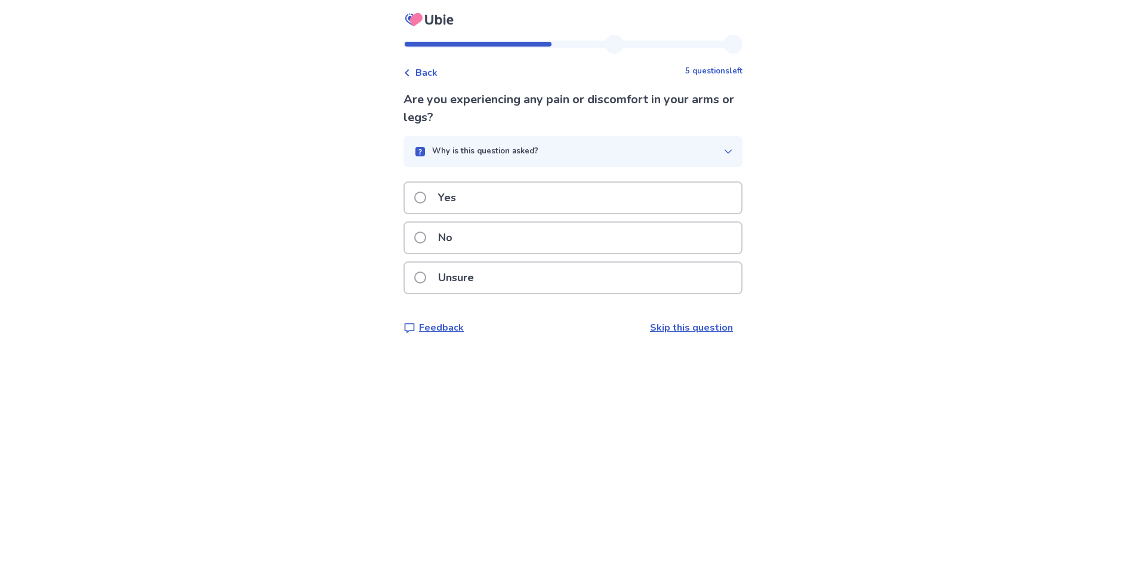
click at [422, 199] on span at bounding box center [420, 198] width 12 height 12
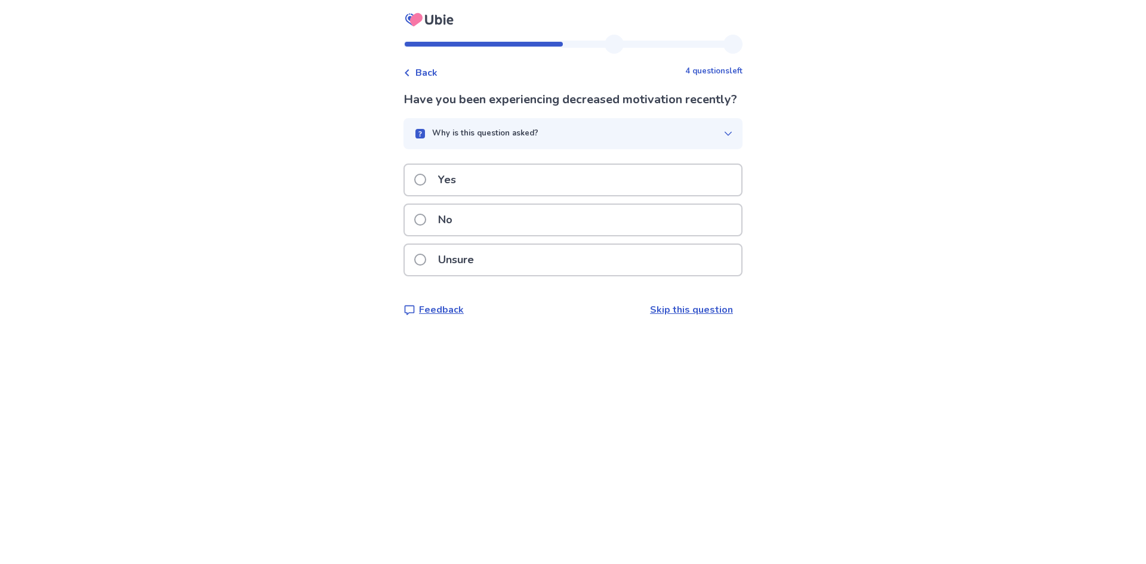
click at [426, 186] on span at bounding box center [420, 180] width 12 height 12
click at [426, 261] on span at bounding box center [420, 260] width 12 height 12
click at [426, 180] on span at bounding box center [420, 180] width 12 height 12
click at [425, 176] on span at bounding box center [420, 180] width 12 height 12
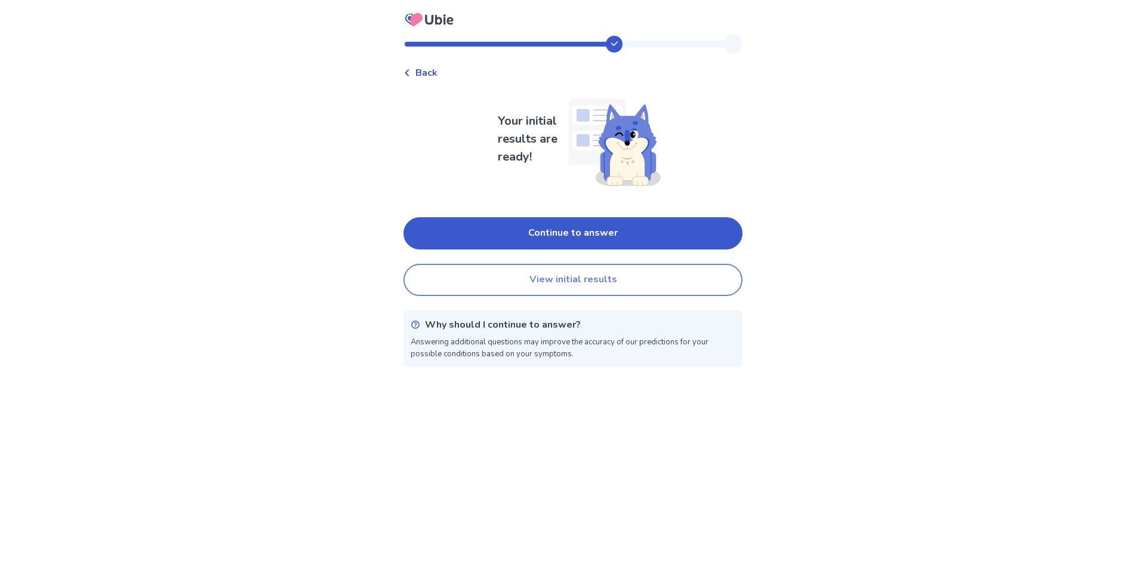
click at [502, 287] on button "View initial results" at bounding box center [573, 280] width 339 height 32
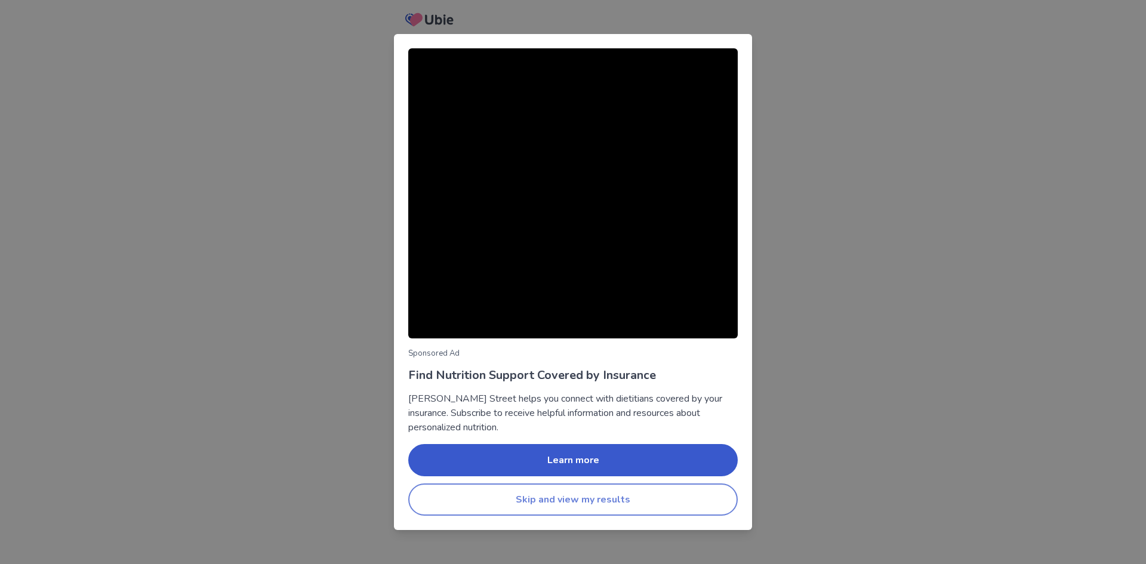
click at [562, 503] on button "Skip and view my results" at bounding box center [573, 500] width 330 height 32
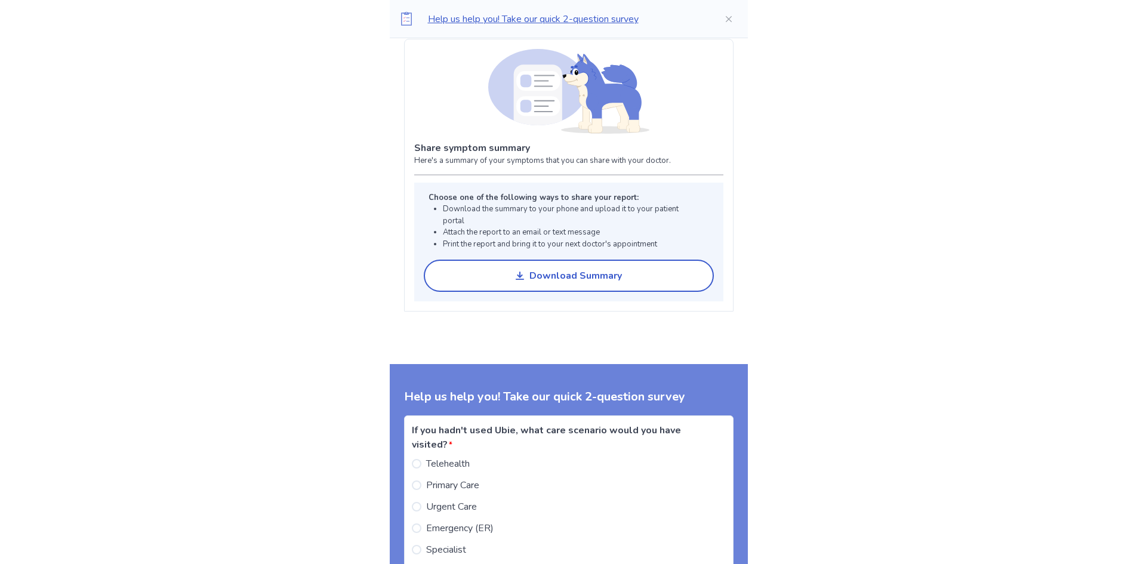
scroll to position [896, 0]
